Goal: Check status: Check status

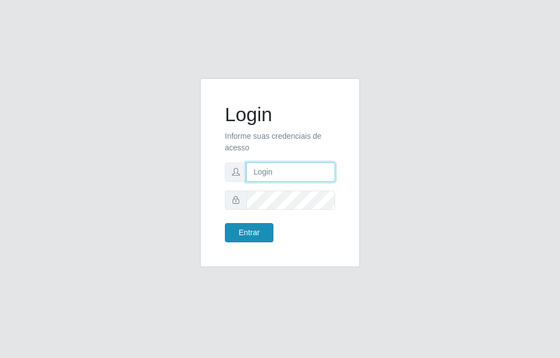
type input "raiane@B7"
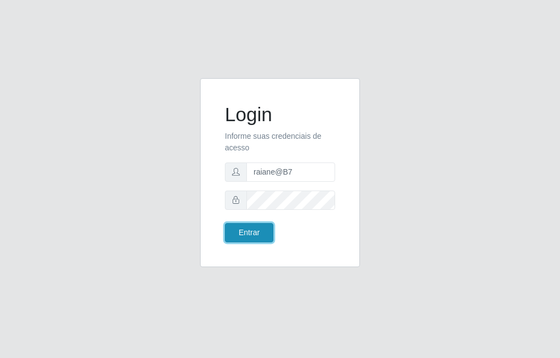
click at [245, 239] on button "Entrar" at bounding box center [249, 232] width 49 height 19
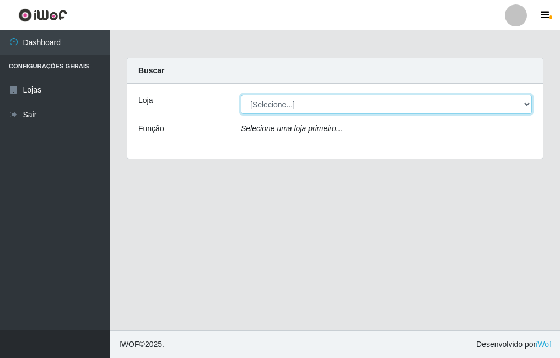
click at [289, 104] on select "[Selecione...] Bemais Supermercados - B7 Oitizeiro" at bounding box center [386, 104] width 291 height 19
click at [241, 95] on select "[Selecione...] Bemais Supermercados - B7 Oitizeiro" at bounding box center [386, 104] width 291 height 19
click at [305, 110] on select "[Selecione...] Bemais Supermercados - B7 Oitizeiro" at bounding box center [386, 104] width 291 height 19
select select "411"
click at [241, 95] on select "[Selecione...] Bemais Supermercados - B7 Oitizeiro" at bounding box center [386, 104] width 291 height 19
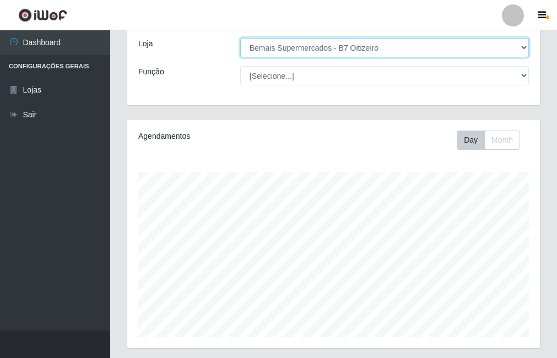
scroll to position [165, 0]
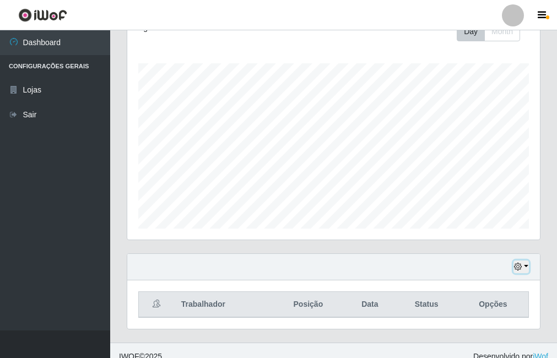
click at [526, 272] on button "button" at bounding box center [521, 267] width 15 height 13
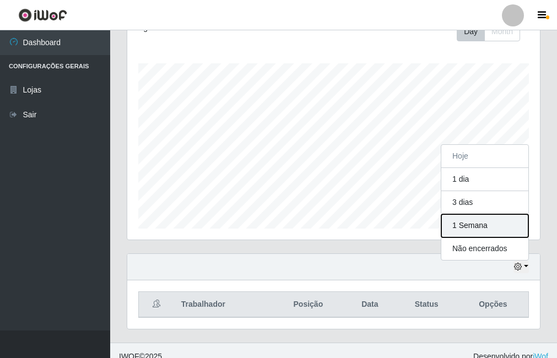
click at [484, 235] on button "1 Semana" at bounding box center [485, 226] width 87 height 23
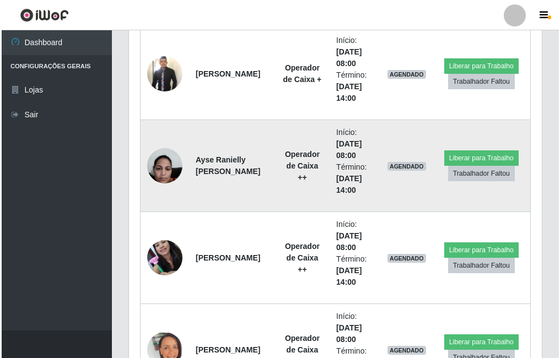
scroll to position [638, 0]
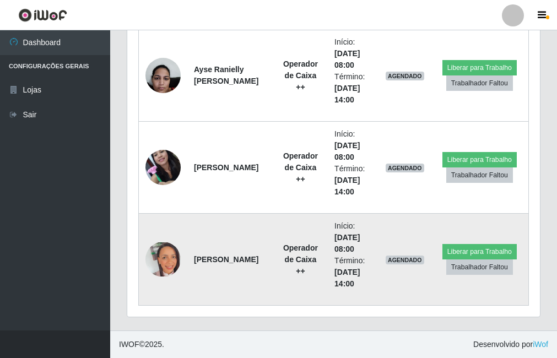
click at [158, 251] on img at bounding box center [163, 260] width 35 height 34
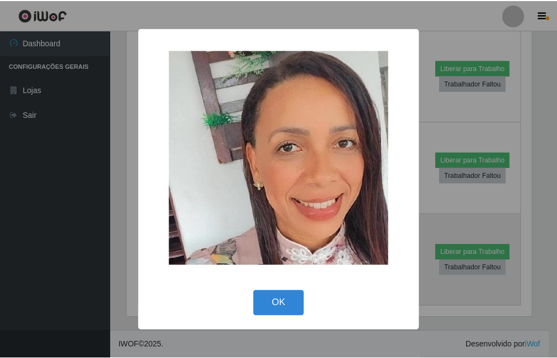
scroll to position [229, 408]
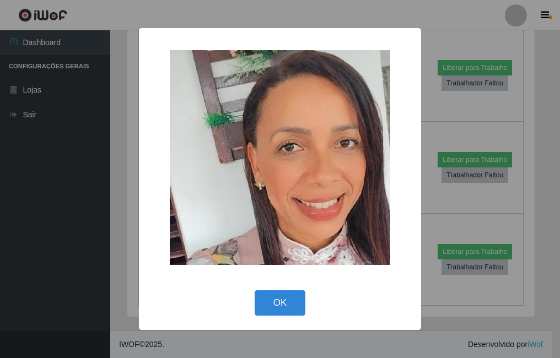
click at [132, 237] on div "× OK Cancel" at bounding box center [280, 179] width 560 height 358
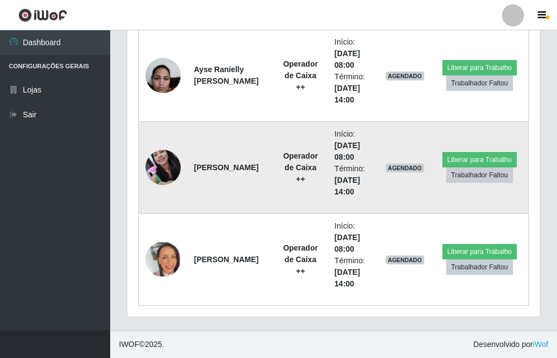
scroll to position [229, 413]
click at [178, 167] on img at bounding box center [163, 167] width 35 height 47
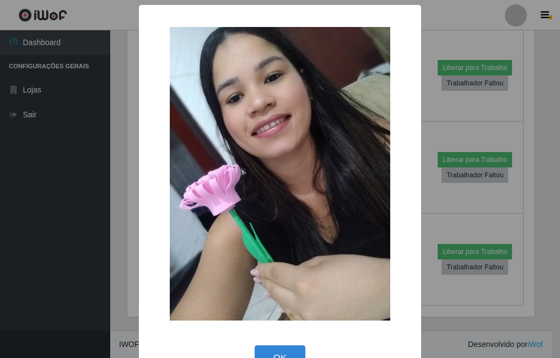
click at [104, 175] on div "× OK Cancel" at bounding box center [280, 179] width 560 height 358
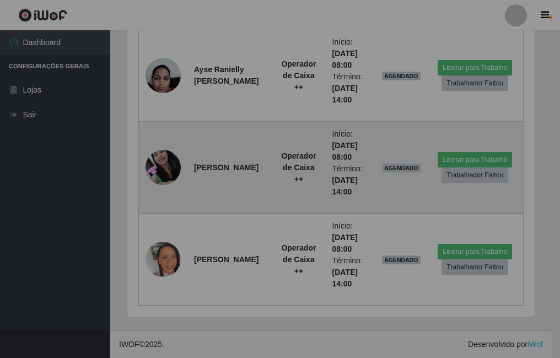
scroll to position [229, 413]
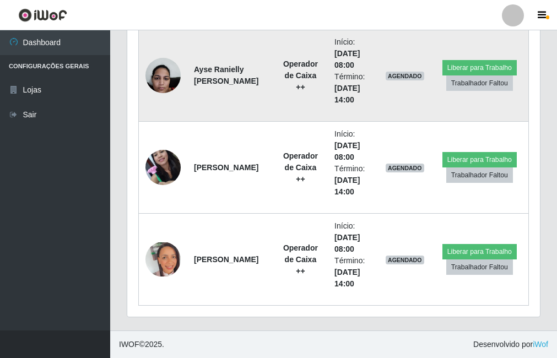
click at [156, 78] on img at bounding box center [163, 75] width 35 height 47
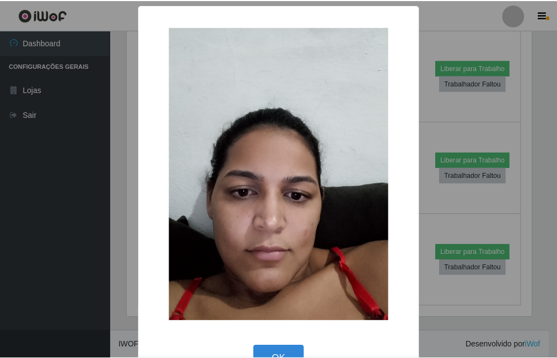
scroll to position [229, 408]
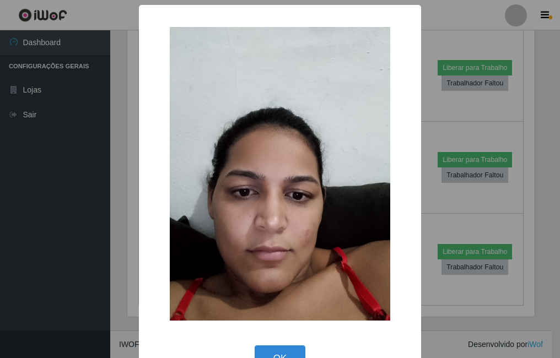
click at [109, 110] on div "× OK Cancel" at bounding box center [280, 179] width 560 height 358
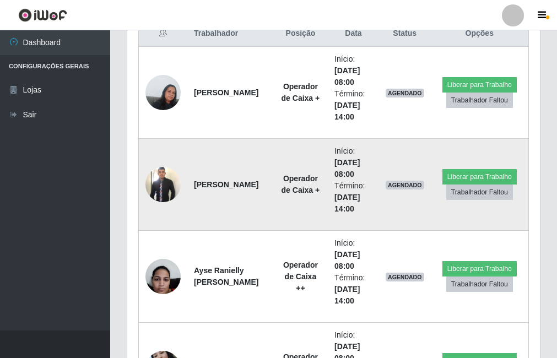
scroll to position [417, 0]
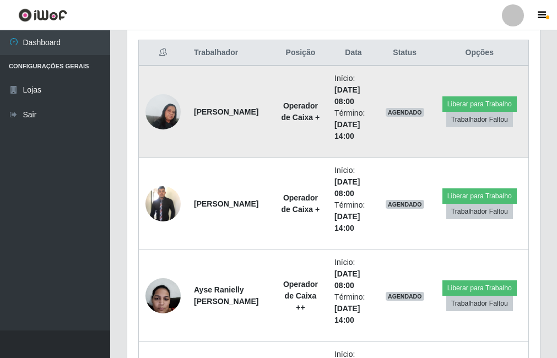
click at [163, 116] on img at bounding box center [163, 111] width 35 height 47
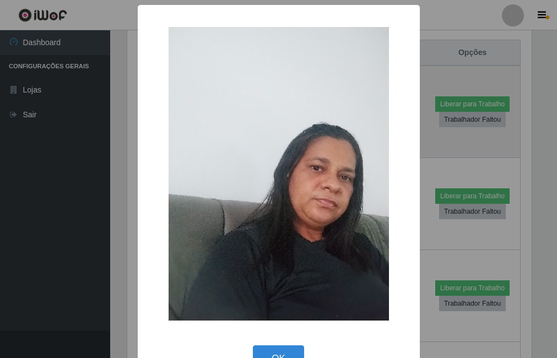
scroll to position [229, 408]
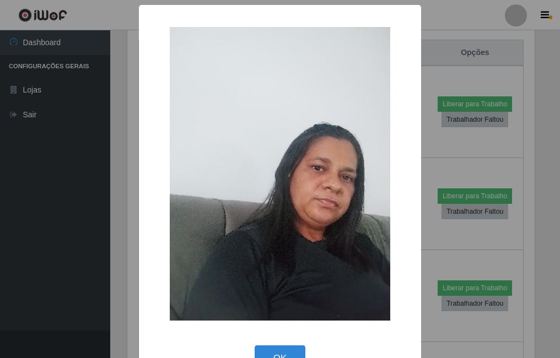
click at [108, 147] on div "× OK Cancel" at bounding box center [280, 179] width 560 height 358
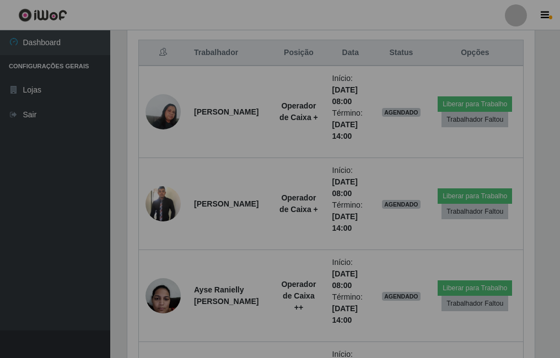
scroll to position [229, 413]
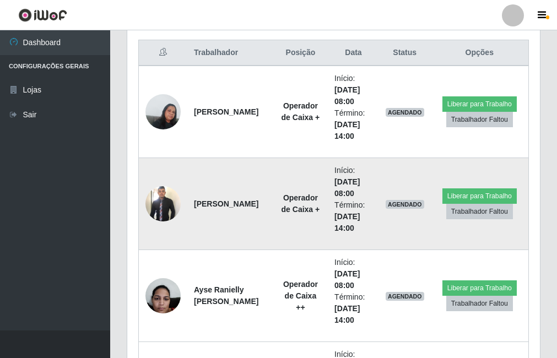
click at [159, 210] on img at bounding box center [163, 204] width 35 height 38
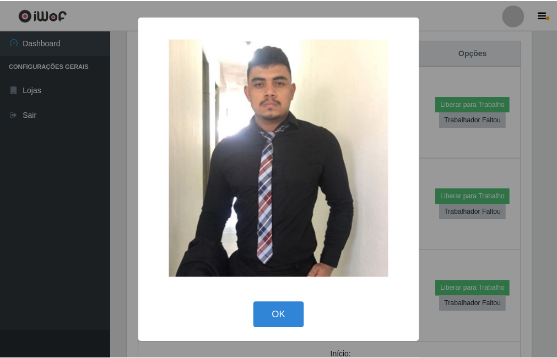
scroll to position [229, 408]
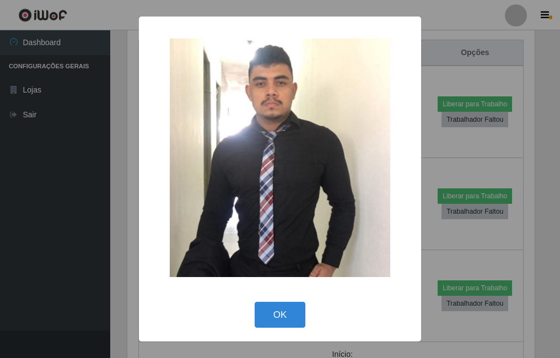
click at [125, 194] on div "× OK Cancel" at bounding box center [280, 179] width 560 height 358
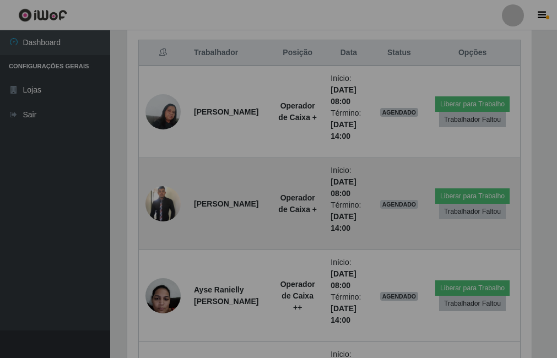
scroll to position [229, 413]
